Goal: Information Seeking & Learning: Learn about a topic

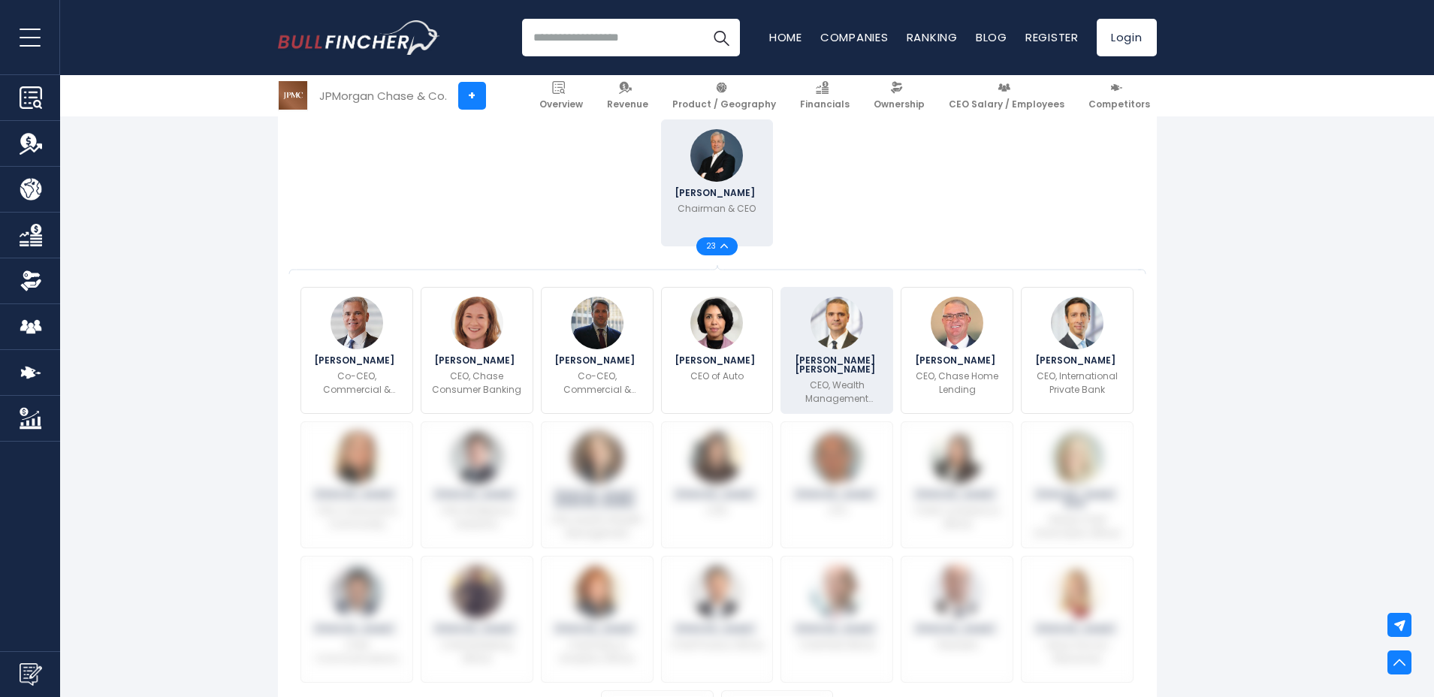
scroll to position [370, 0]
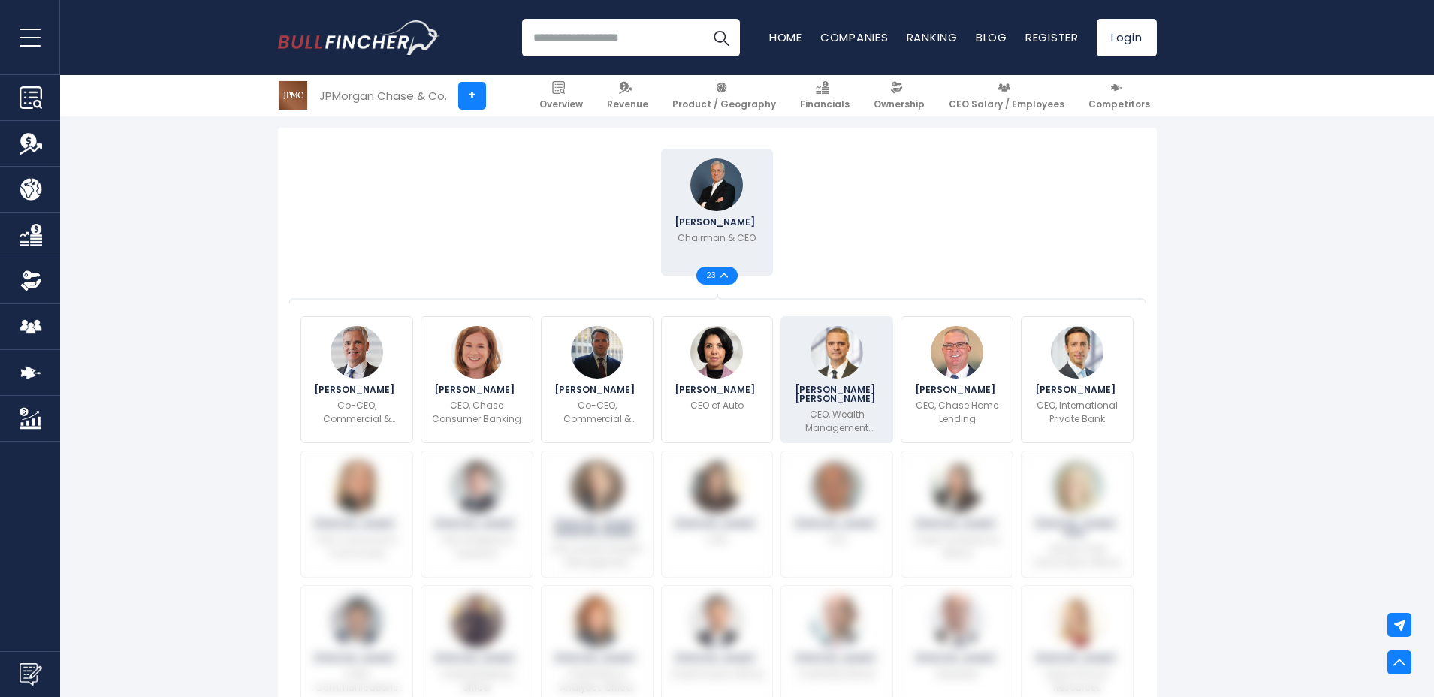
click at [836, 371] on img at bounding box center [837, 352] width 53 height 53
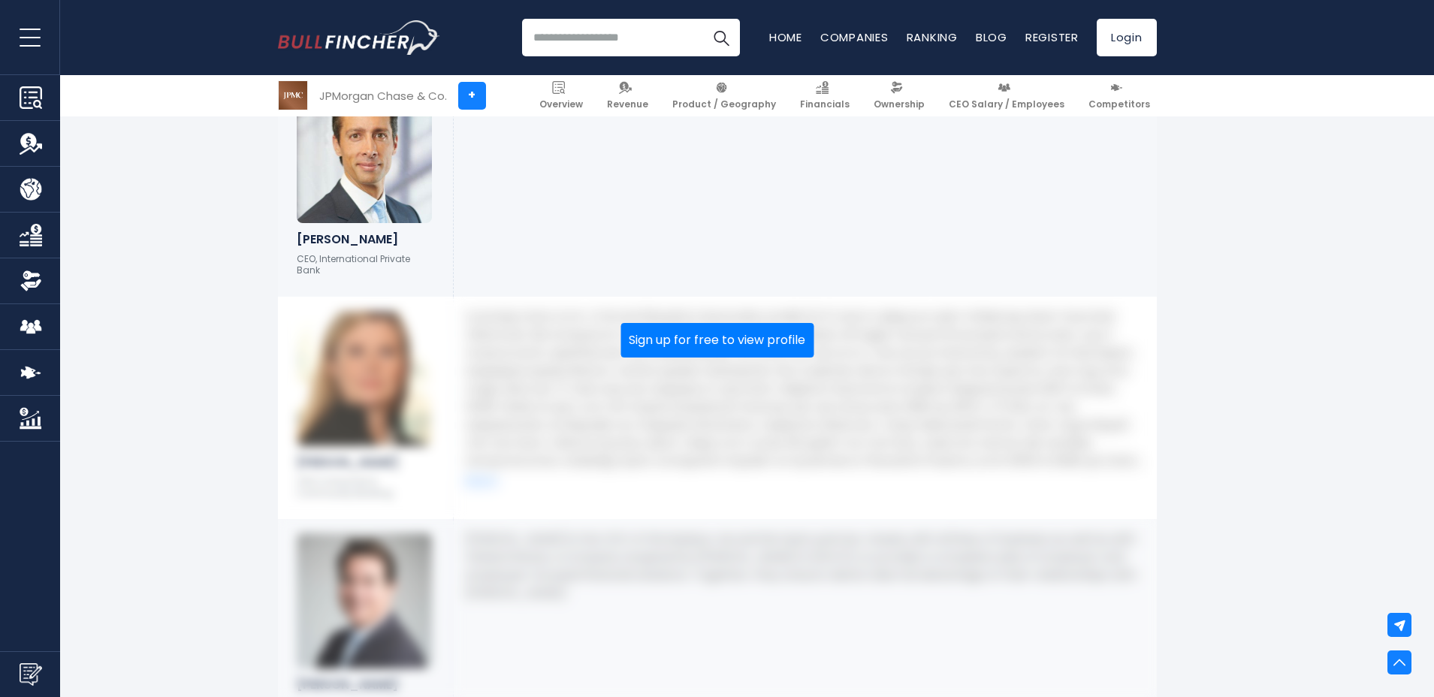
scroll to position [2720, 0]
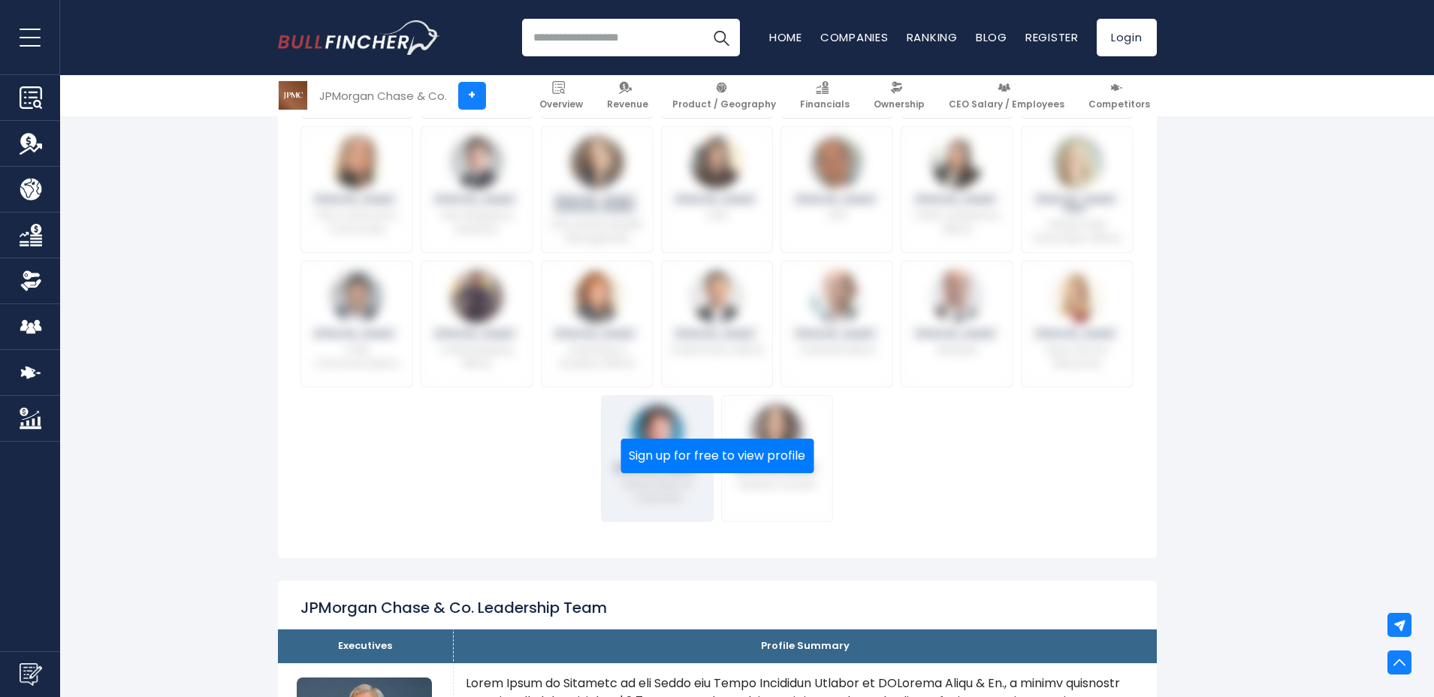
scroll to position [929, 0]
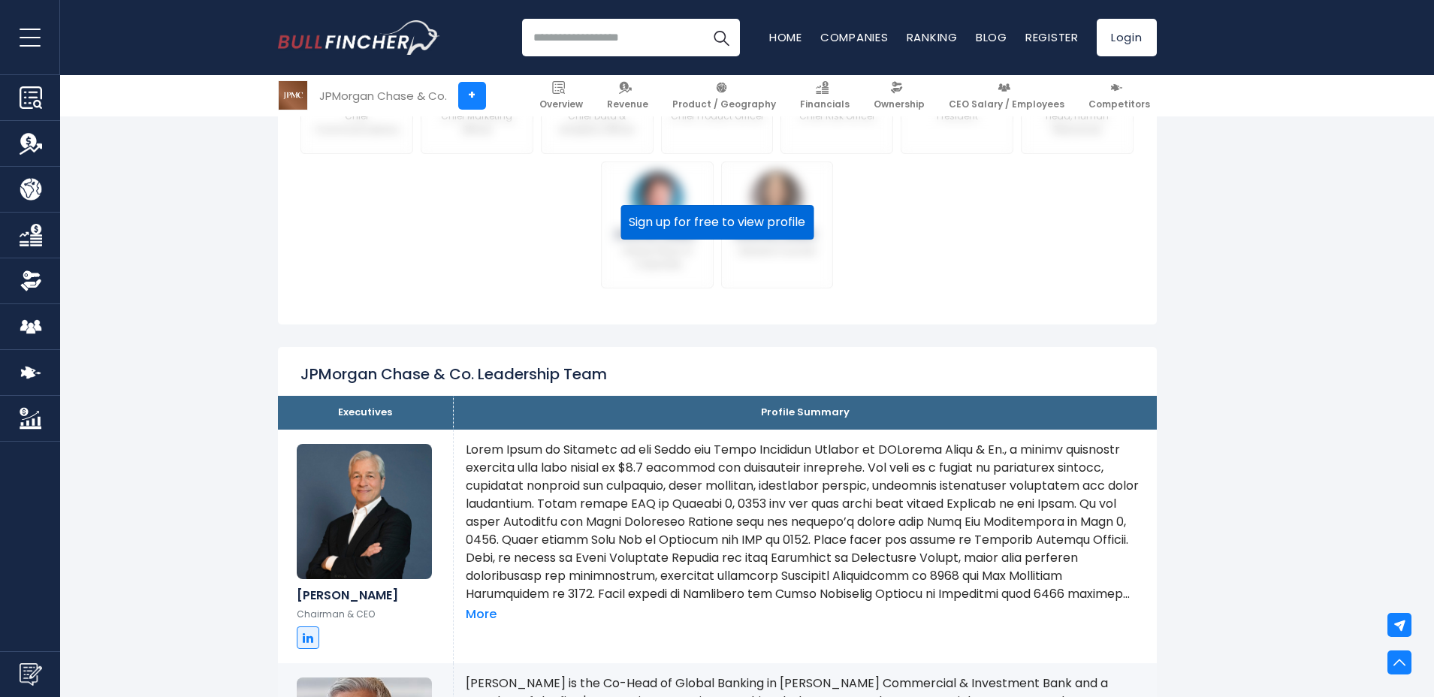
click at [780, 228] on button "Sign up for free to view profile" at bounding box center [717, 222] width 193 height 35
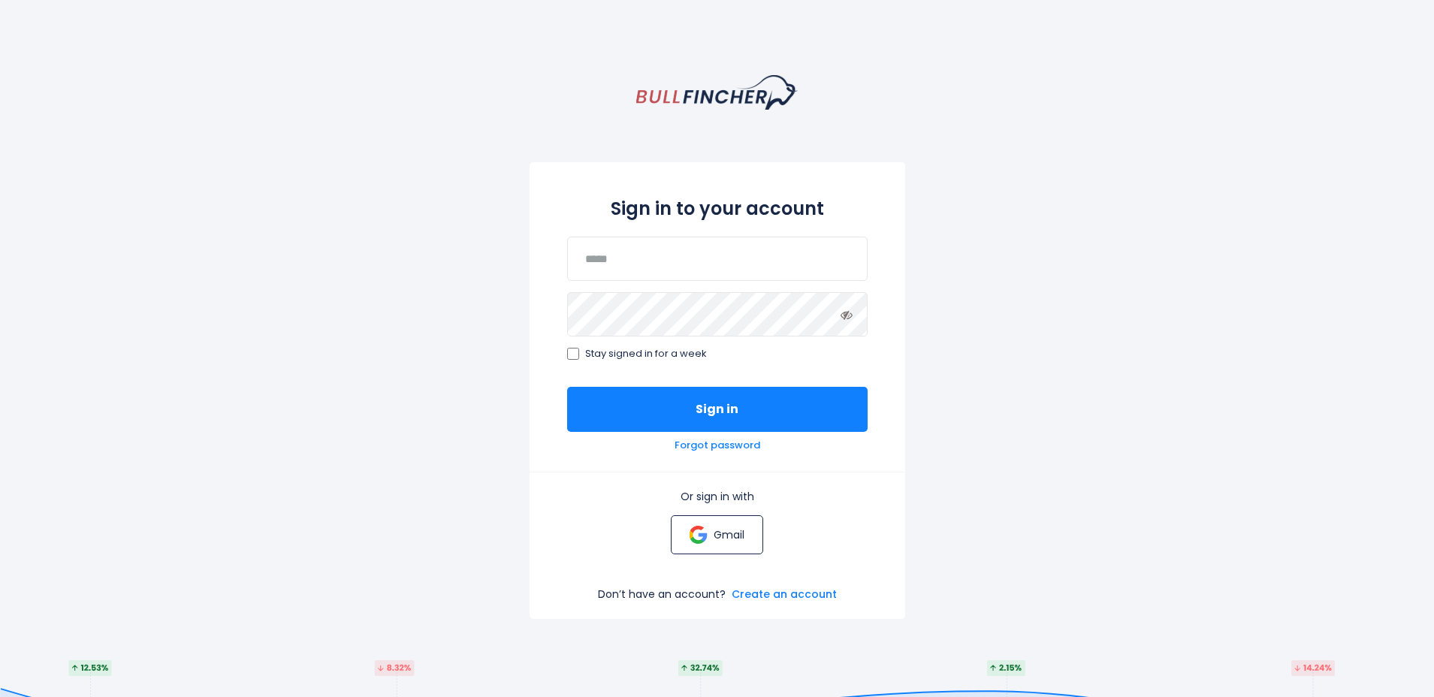
click at [730, 529] on p "Gmail" at bounding box center [729, 535] width 31 height 14
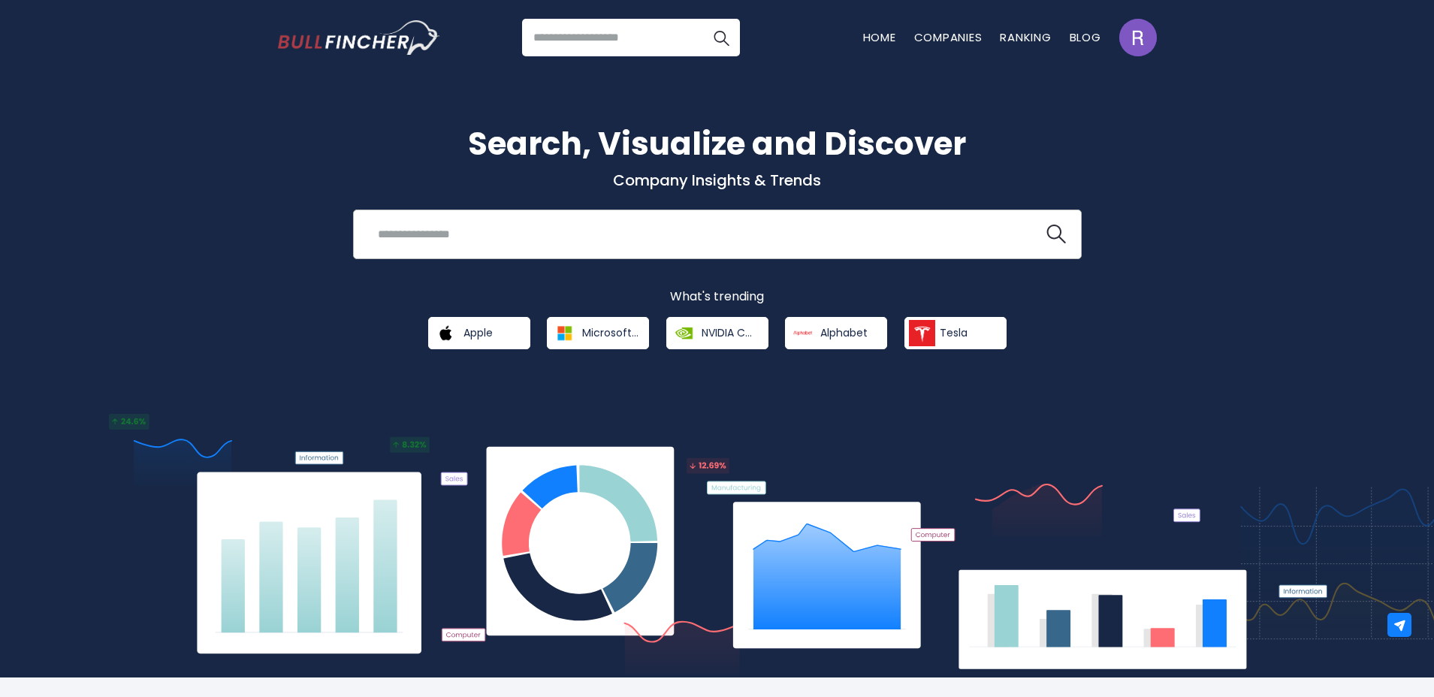
click at [459, 244] on input "search" at bounding box center [699, 234] width 660 height 28
type input "*********"
click at [1047, 225] on button at bounding box center [1057, 235] width 20 height 20
click at [1054, 239] on img "search icon" at bounding box center [1057, 235] width 20 height 20
click at [630, 38] on input "search" at bounding box center [631, 38] width 218 height 38
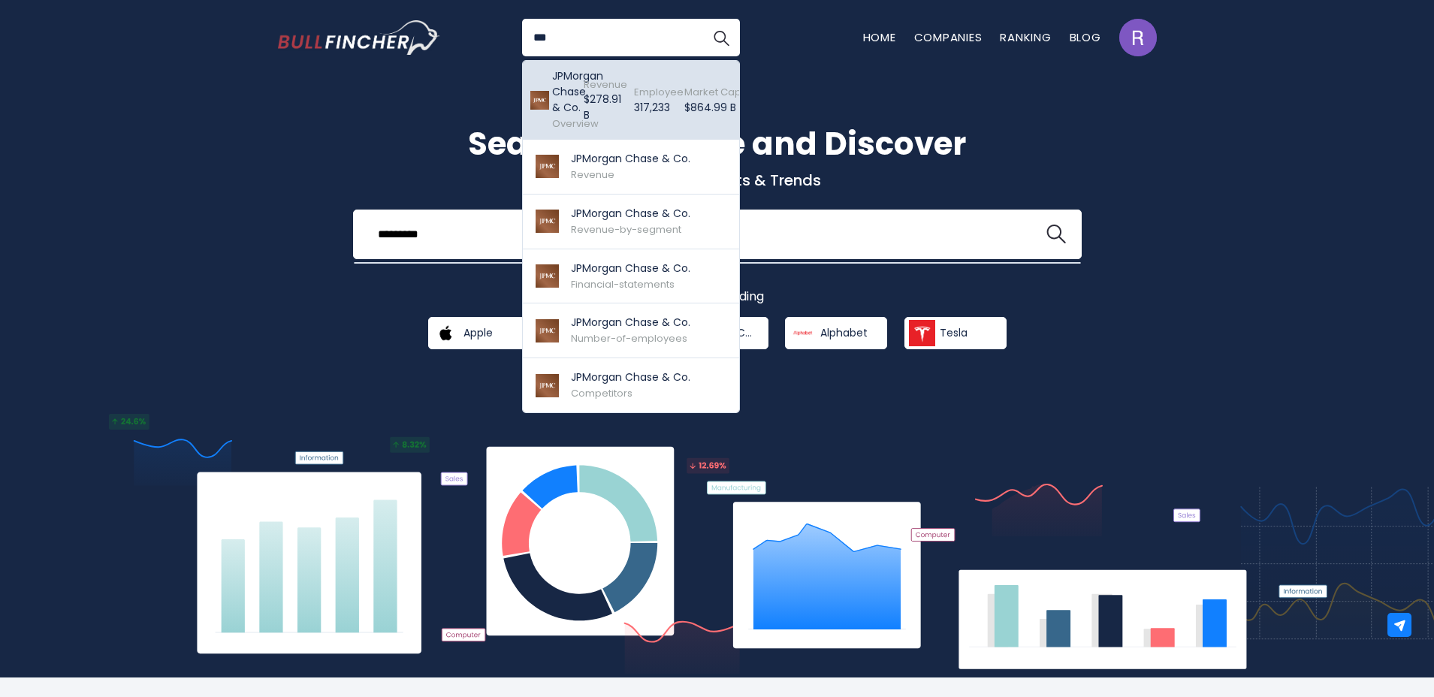
type input "**"
click at [625, 74] on div "Employee 317,233 Created with Highcharts 12.1.2" at bounding box center [646, 100] width 50 height 71
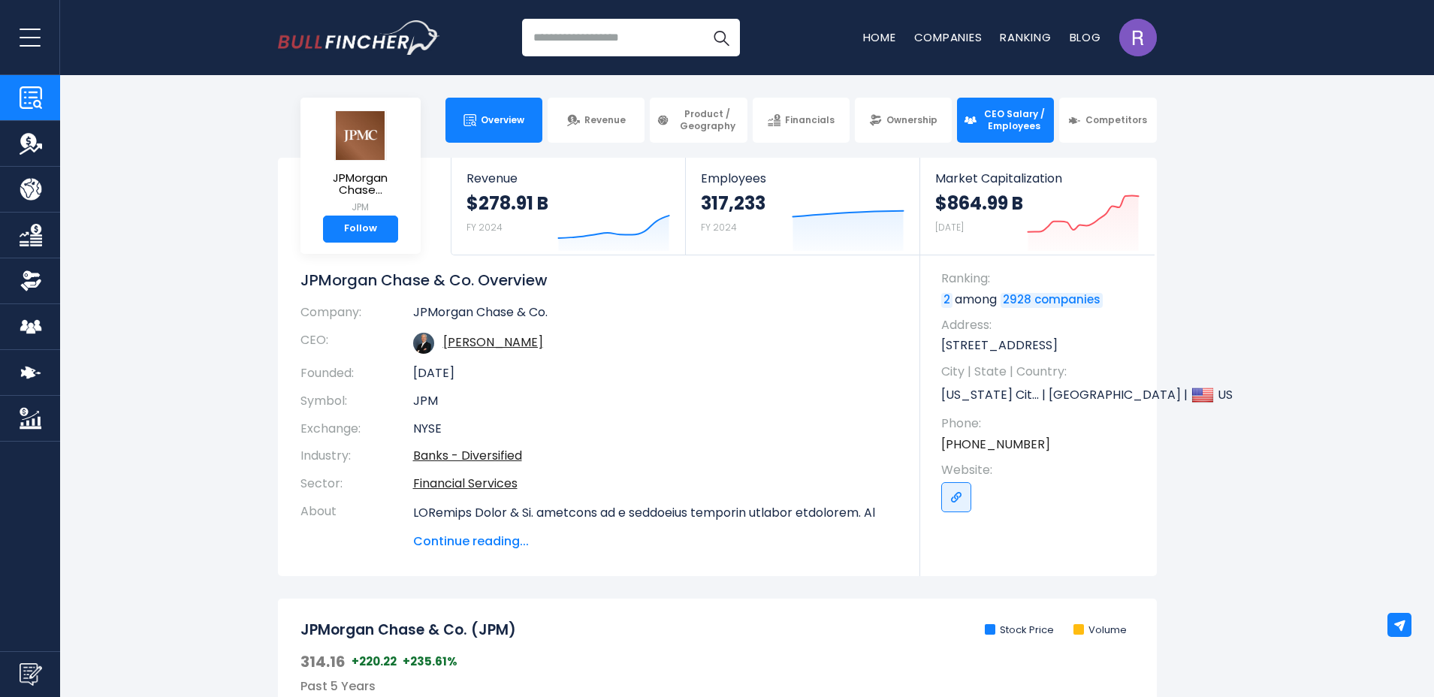
click at [1049, 123] on link "CEO Salary / Employees" at bounding box center [1005, 120] width 97 height 45
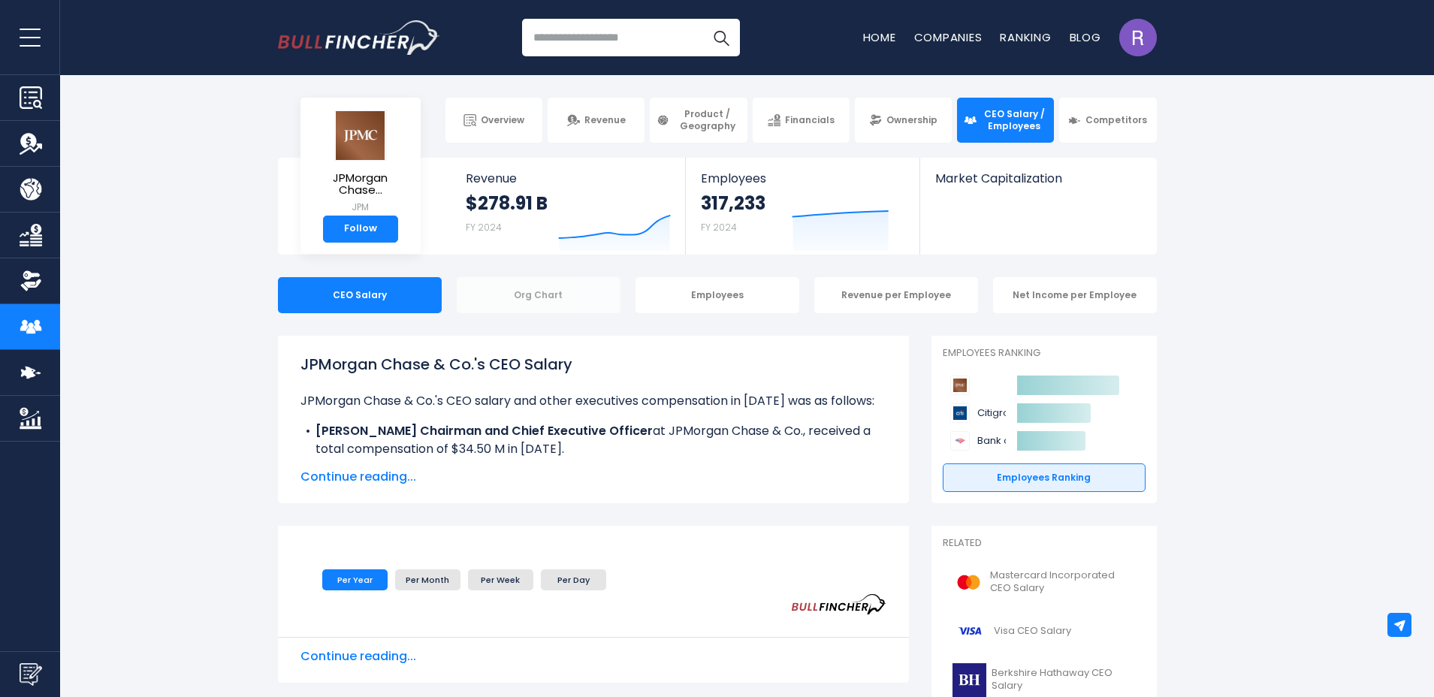
click at [572, 307] on div "Org Chart" at bounding box center [539, 295] width 164 height 36
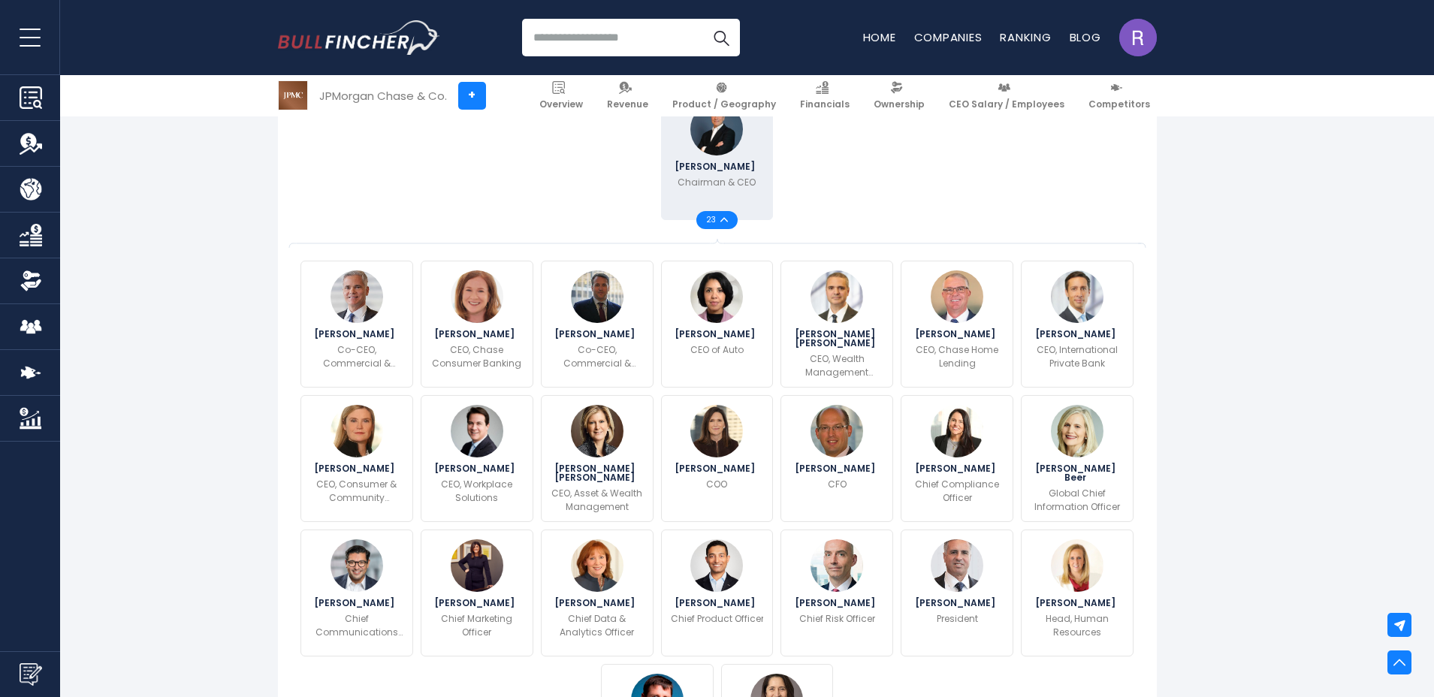
scroll to position [436, 0]
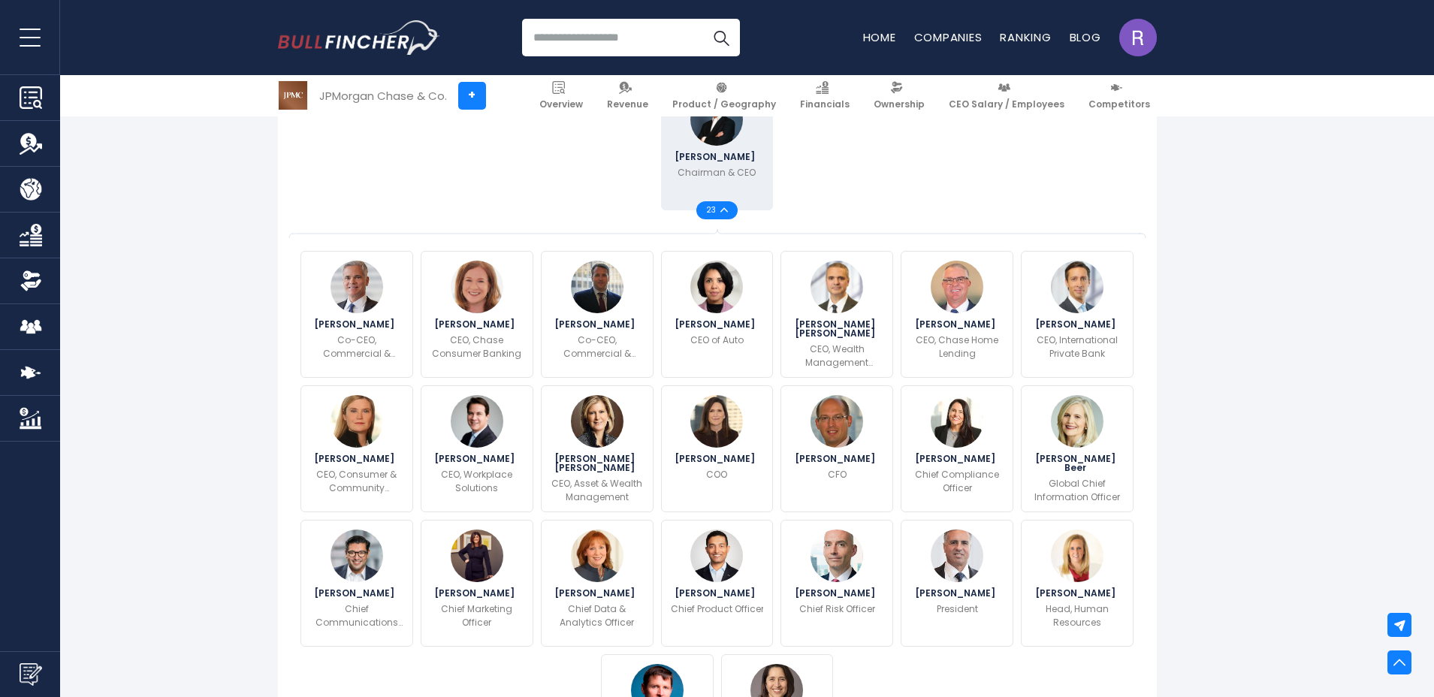
click at [717, 213] on span "23" at bounding box center [713, 211] width 14 height 8
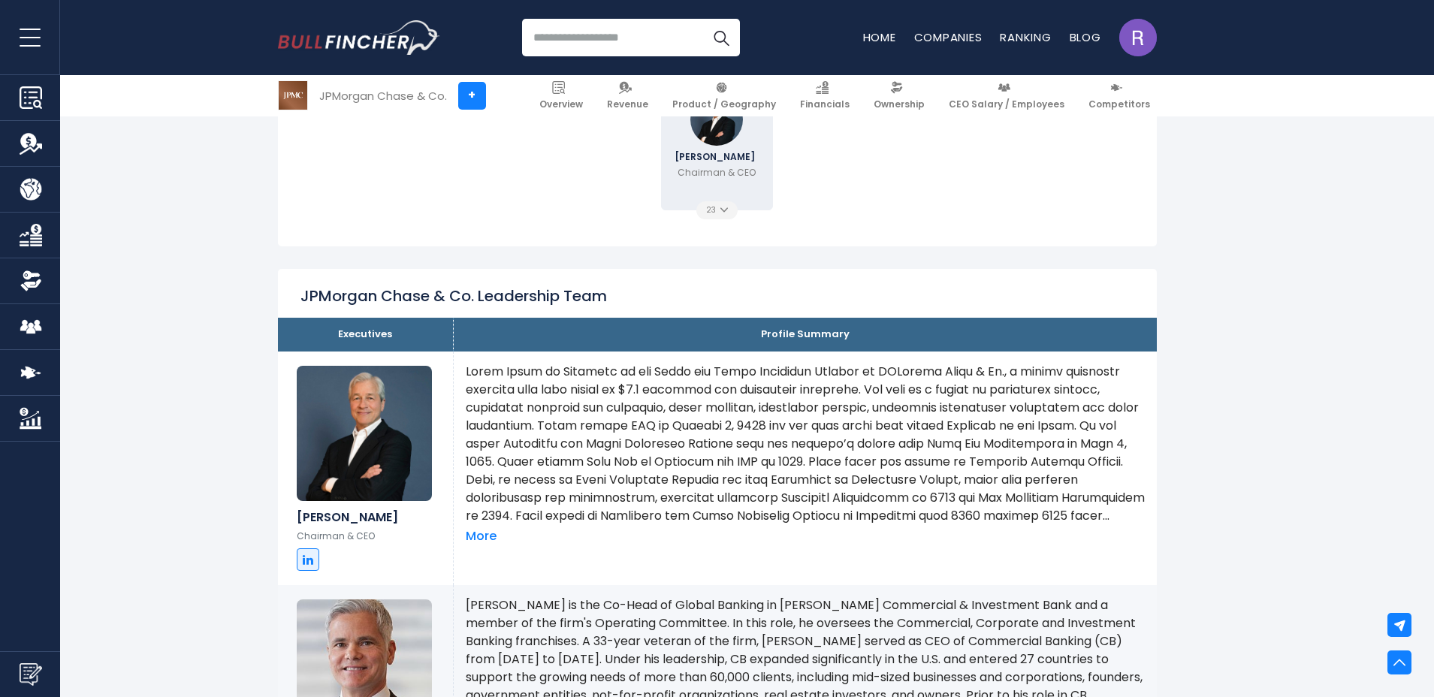
click at [717, 213] on span "23" at bounding box center [713, 211] width 14 height 8
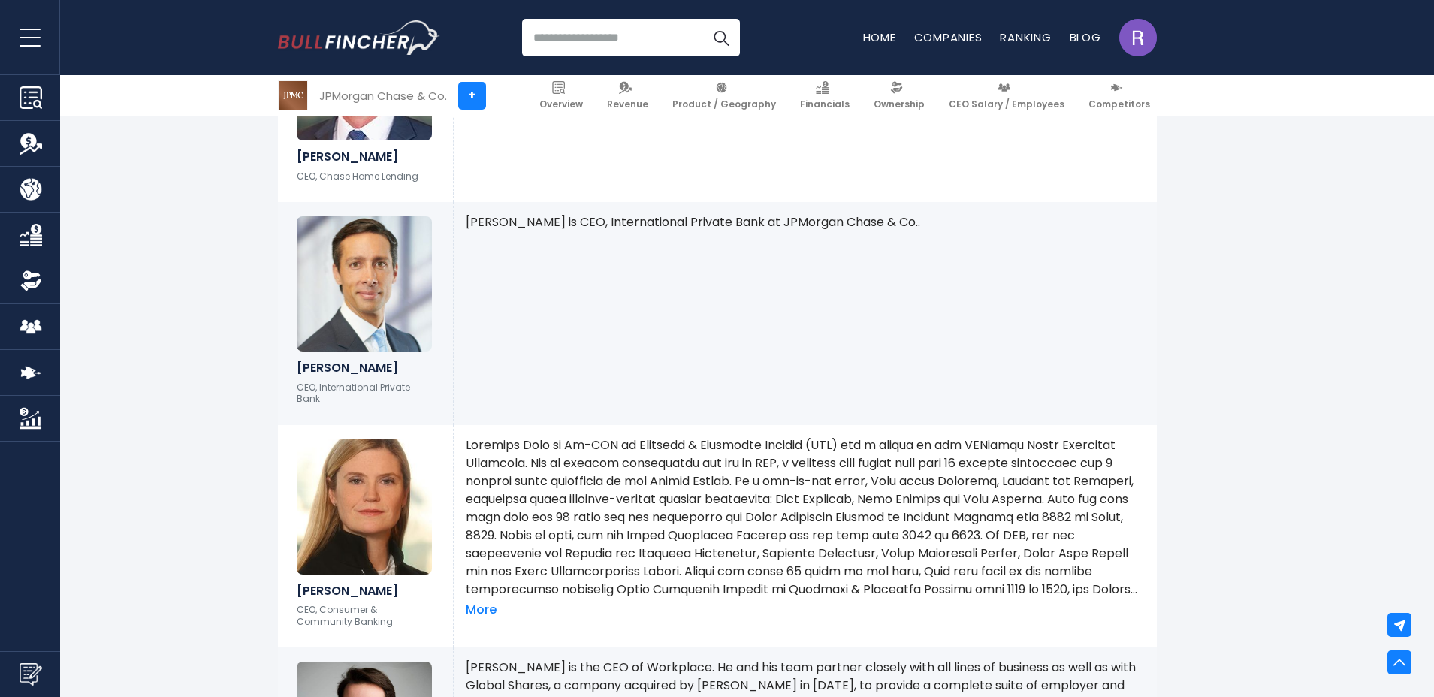
scroll to position [2515, 0]
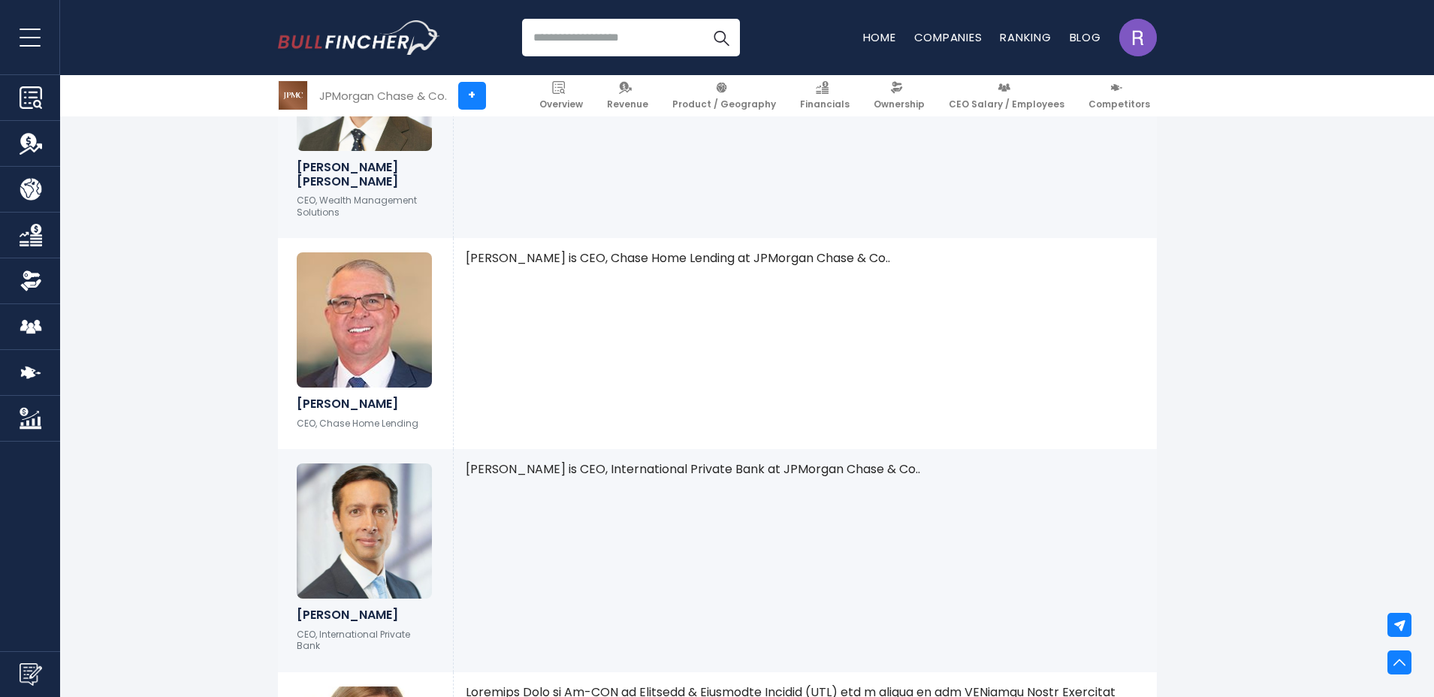
click at [322, 616] on h6 "[PERSON_NAME]" at bounding box center [366, 615] width 138 height 14
click at [376, 512] on img at bounding box center [364, 531] width 135 height 135
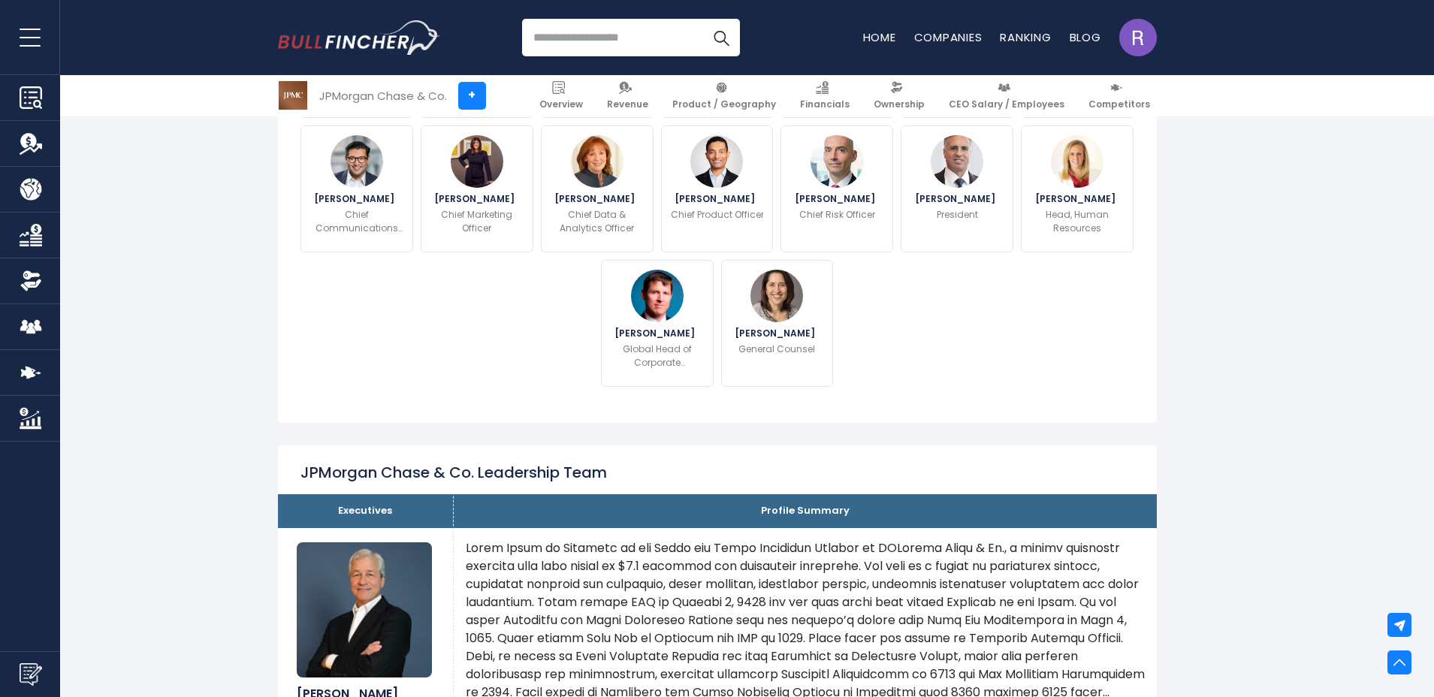
scroll to position [470, 0]
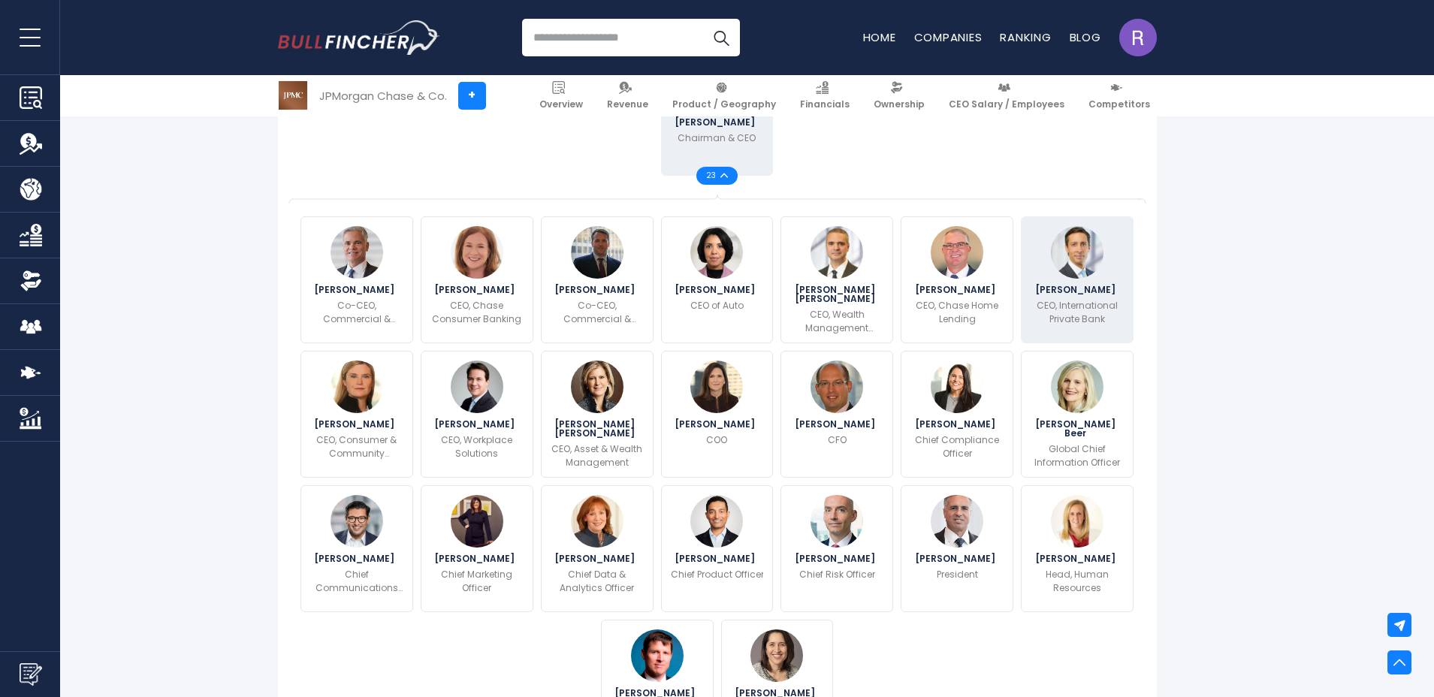
click at [1081, 274] on img at bounding box center [1077, 252] width 53 height 53
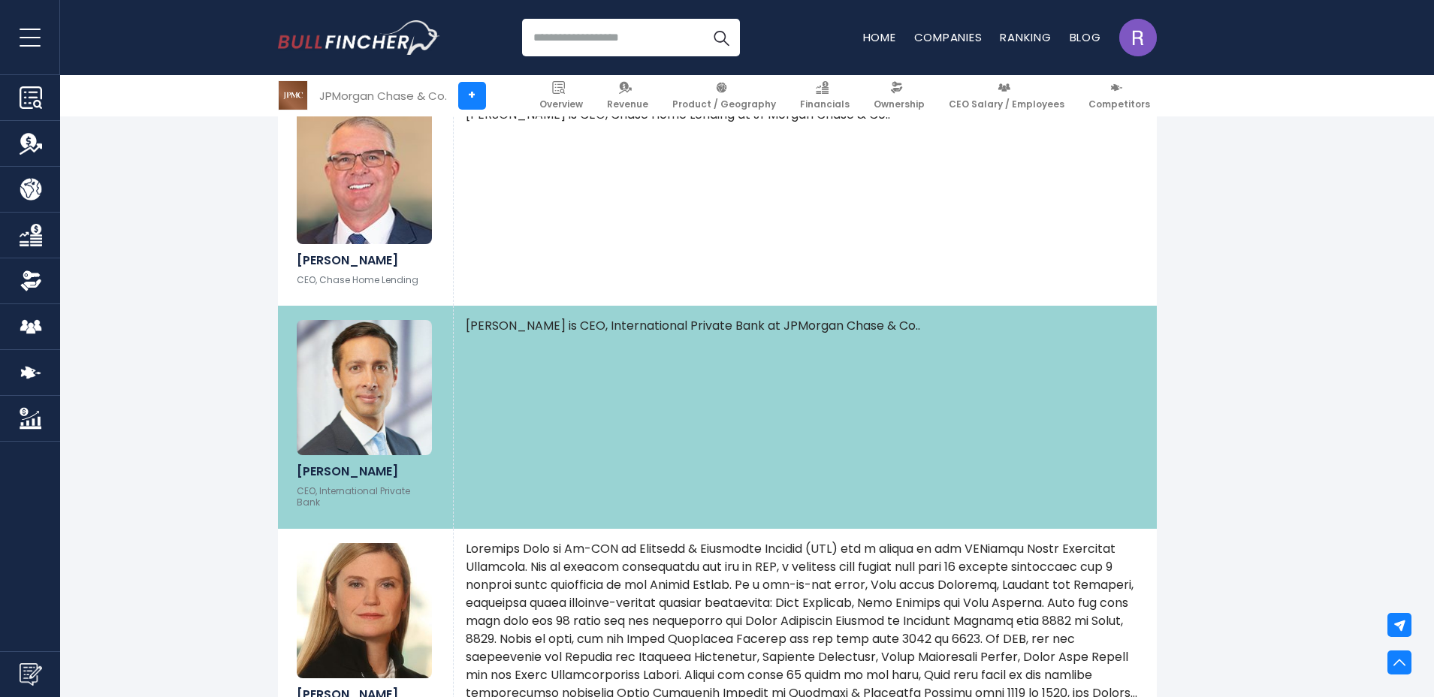
scroll to position [2727, 0]
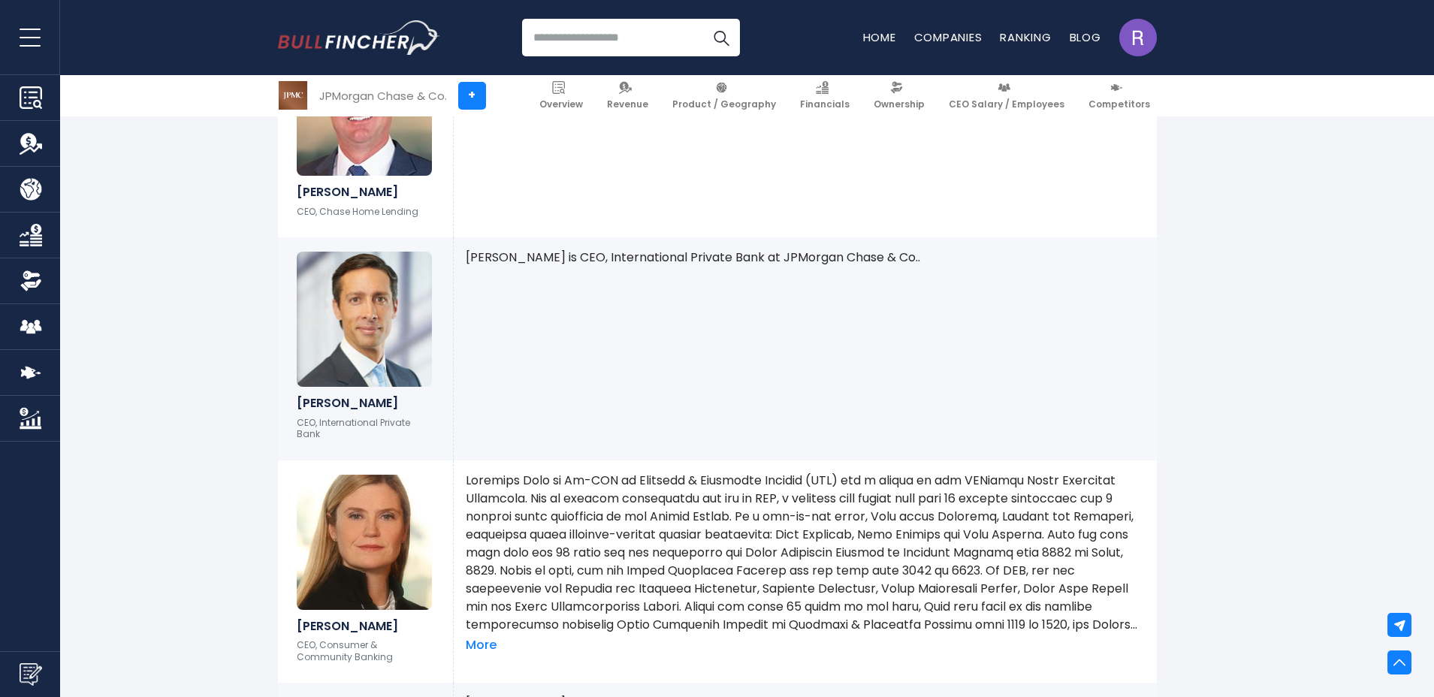
click at [361, 359] on img at bounding box center [364, 319] width 135 height 135
